Goal: Information Seeking & Learning: Learn about a topic

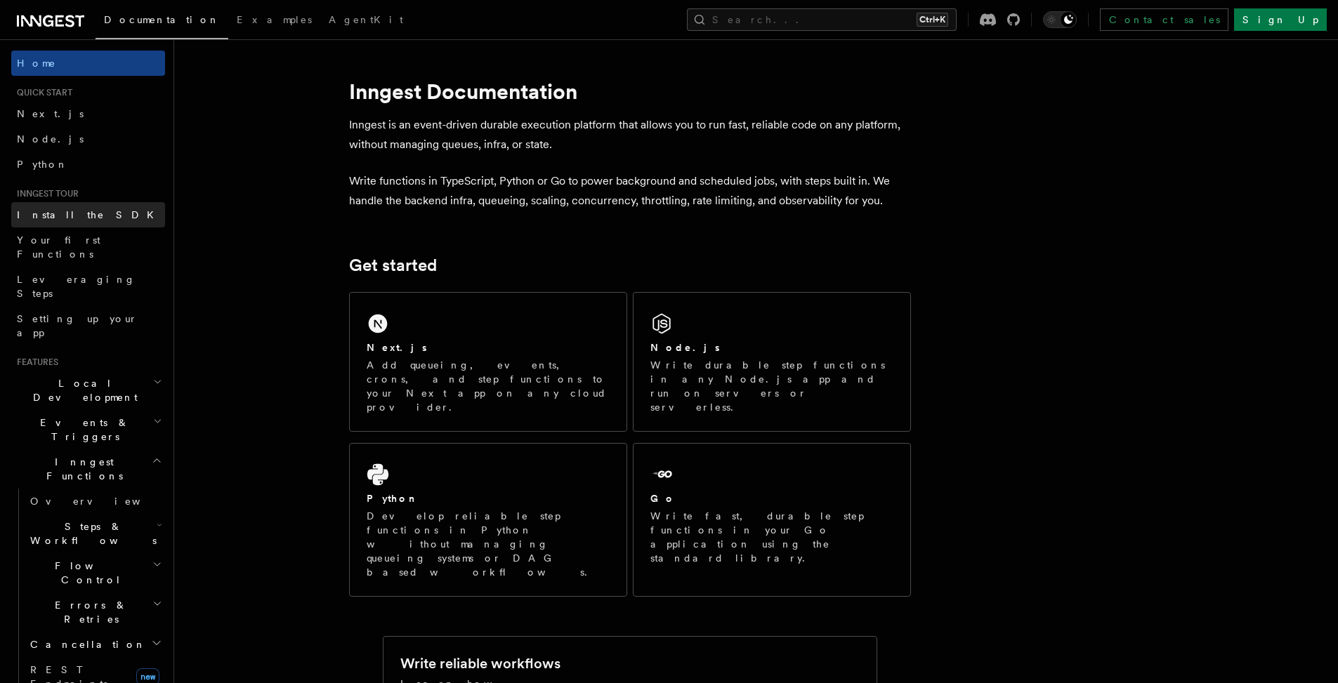
click at [86, 204] on link "Install the SDK" at bounding box center [88, 214] width 154 height 25
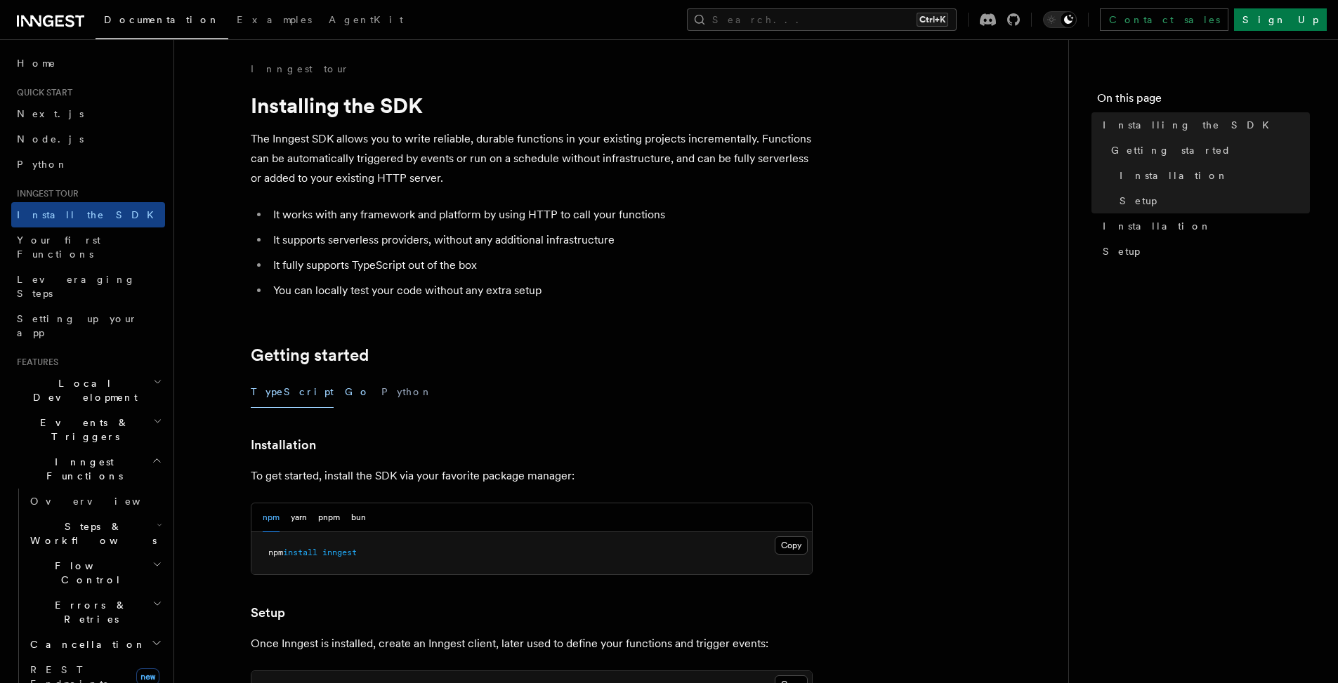
click at [345, 398] on button "Go" at bounding box center [357, 392] width 25 height 32
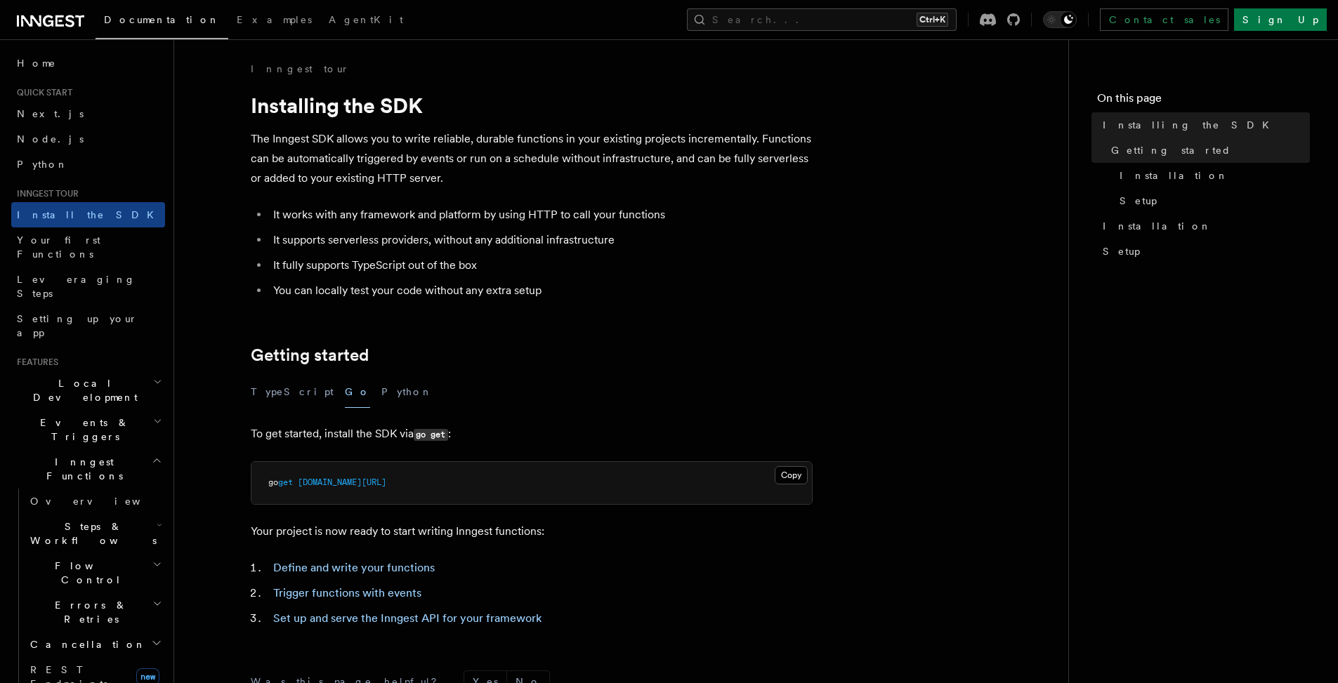
click at [138, 449] on h2 "Inngest Functions" at bounding box center [88, 468] width 154 height 39
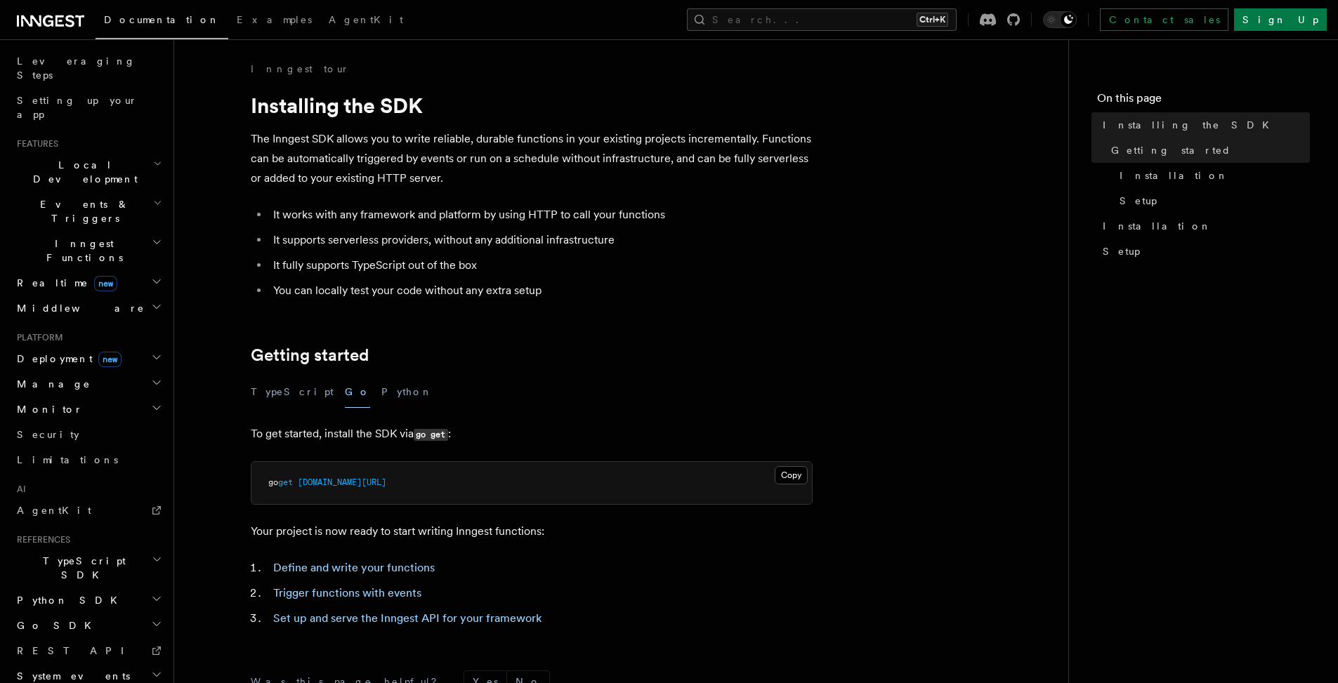
scroll to position [219, 0]
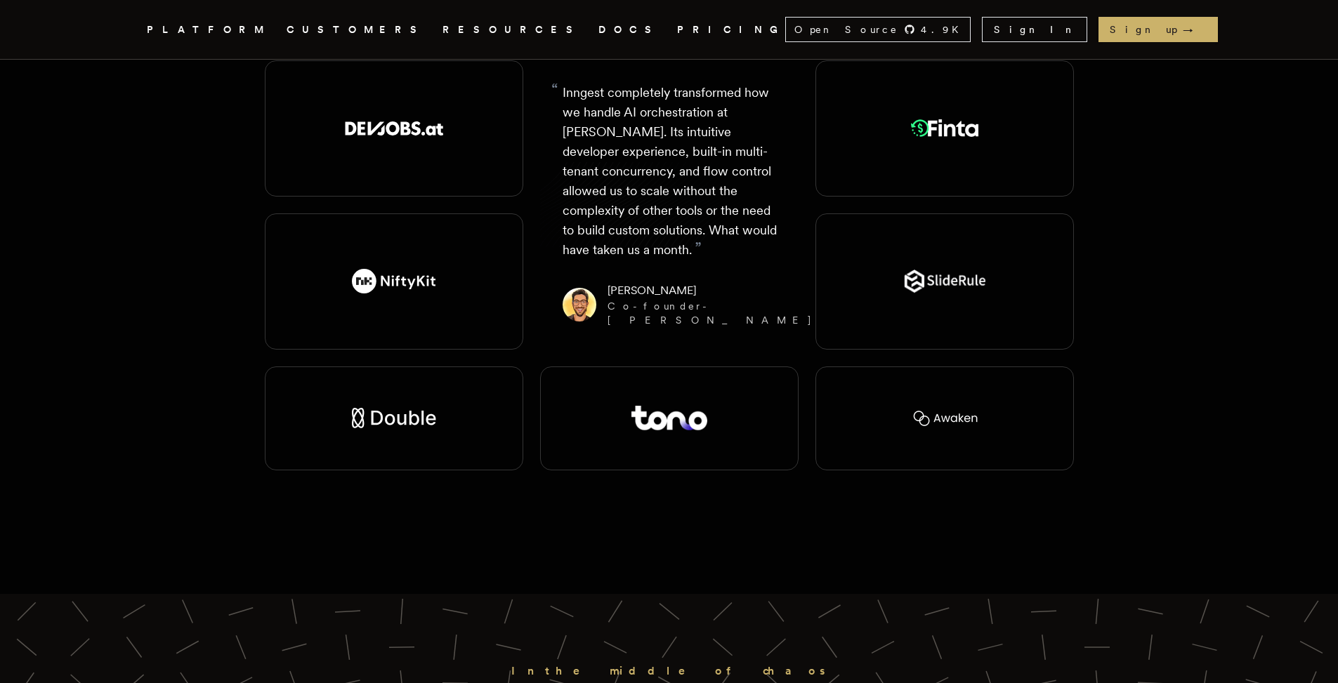
scroll to position [3463, 0]
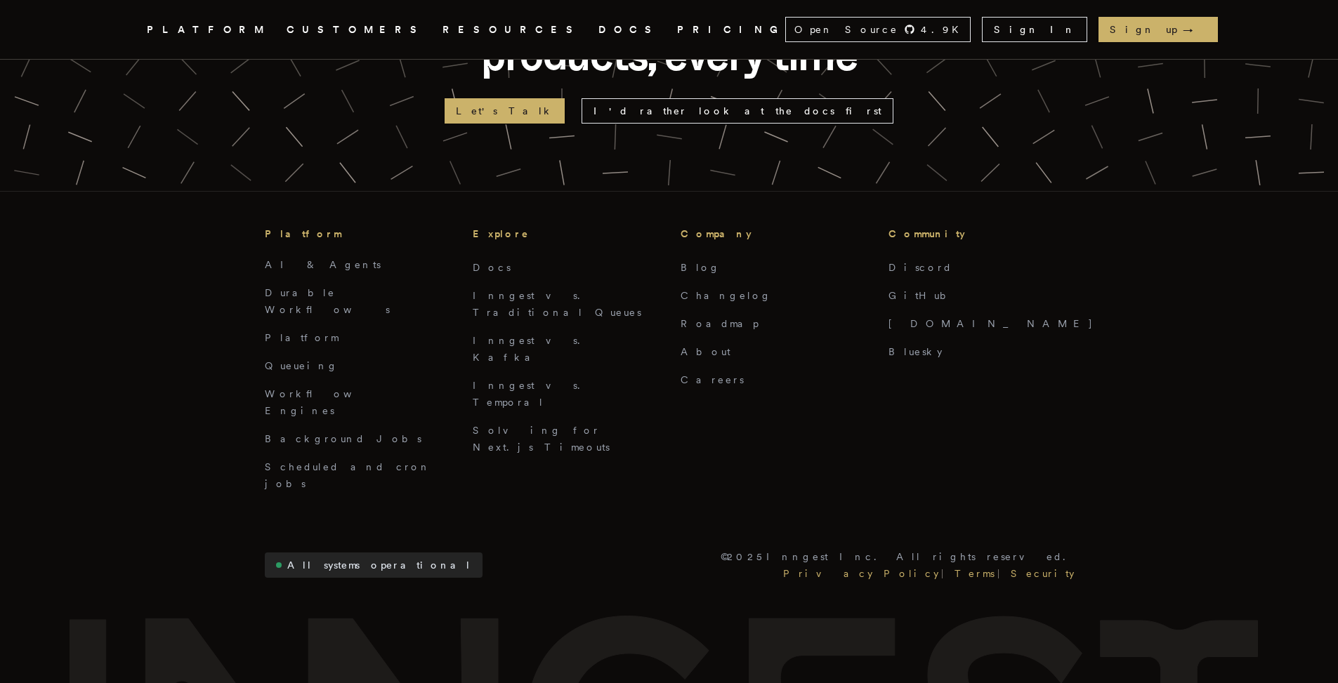
click at [372, 553] on link "All systems operational" at bounding box center [374, 565] width 218 height 25
